Goal: Register for event/course

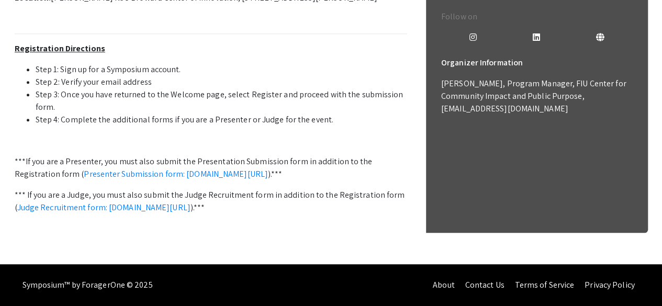
scroll to position [420, 0]
click at [195, 179] on link "Presenter Submission form: [DOMAIN_NAME][URL]" at bounding box center [176, 173] width 184 height 11
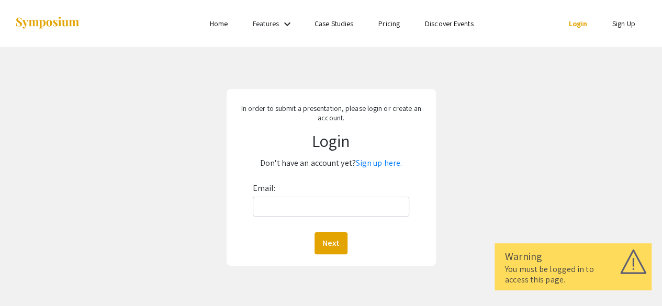
scroll to position [42, 0]
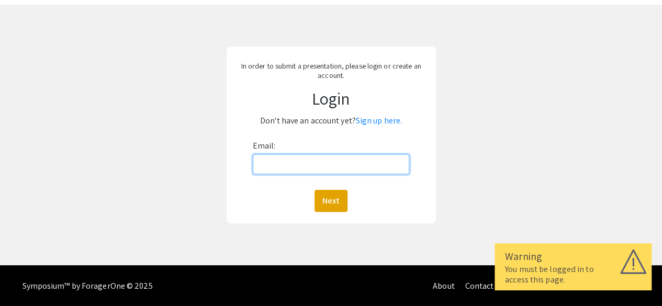
click at [311, 163] on input "Email:" at bounding box center [331, 164] width 157 height 20
type input "grakimwon@gmail.com"
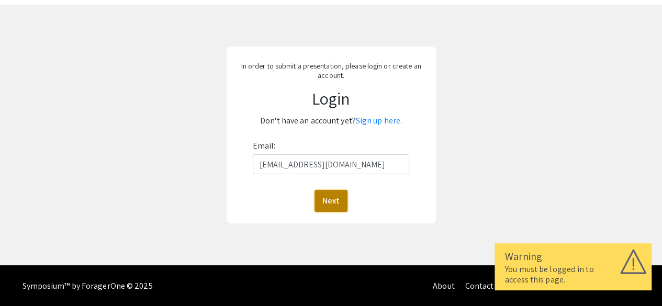
click at [333, 201] on button "Next" at bounding box center [330, 201] width 33 height 22
